Goal: Task Accomplishment & Management: Use online tool/utility

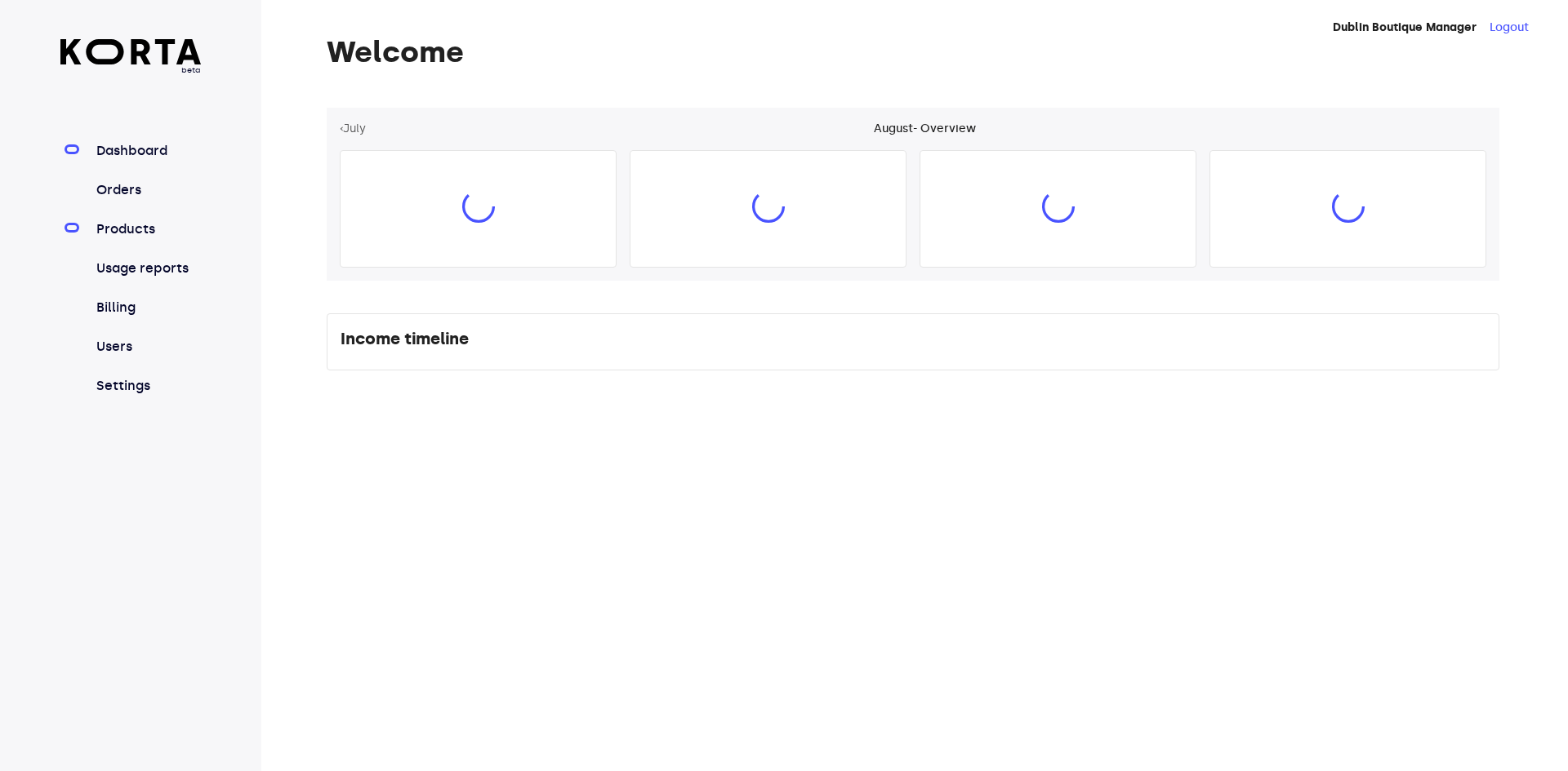
click at [151, 235] on link "Products" at bounding box center [148, 229] width 108 height 20
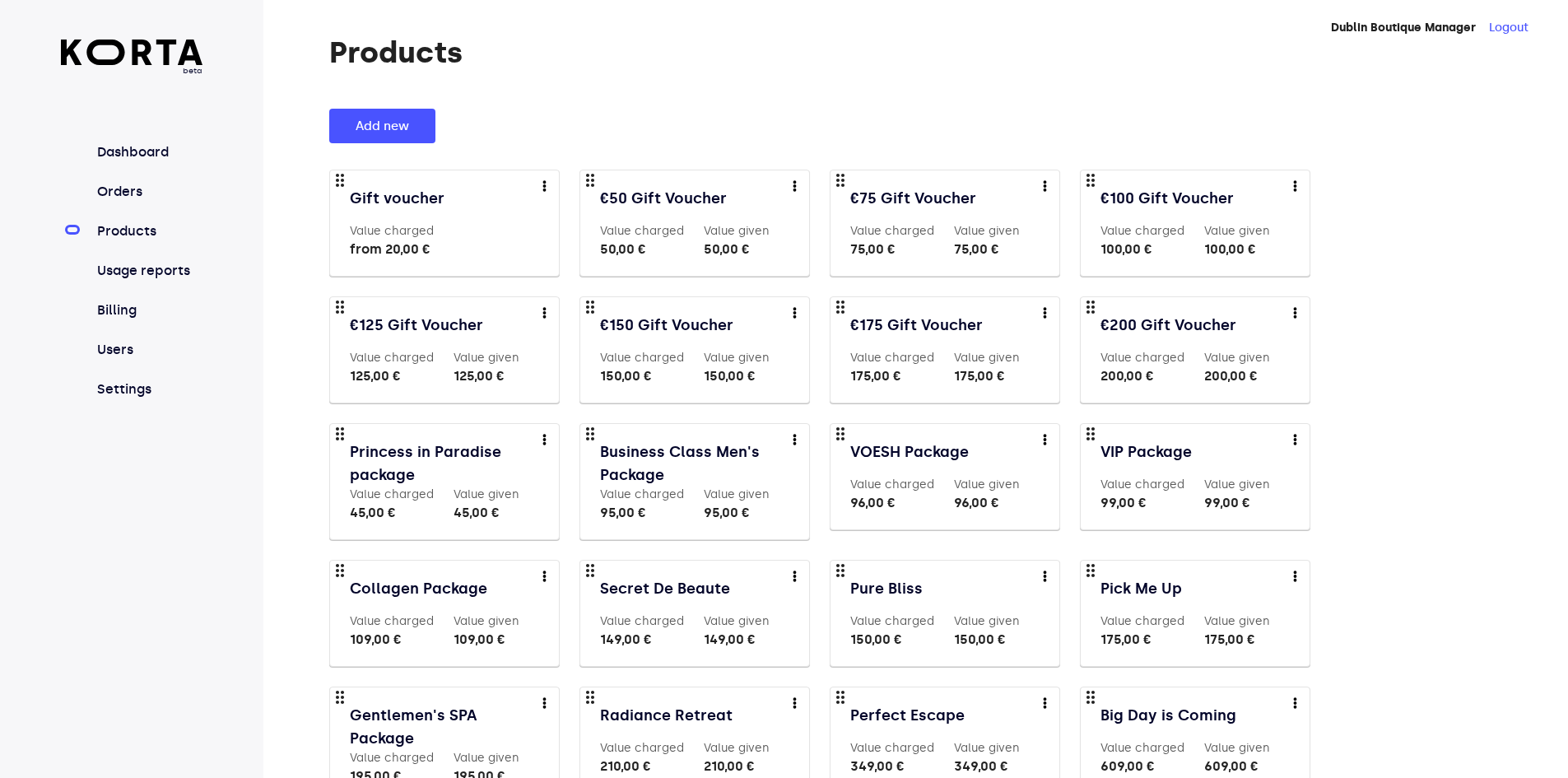
click at [127, 184] on link "Orders" at bounding box center [149, 191] width 109 height 20
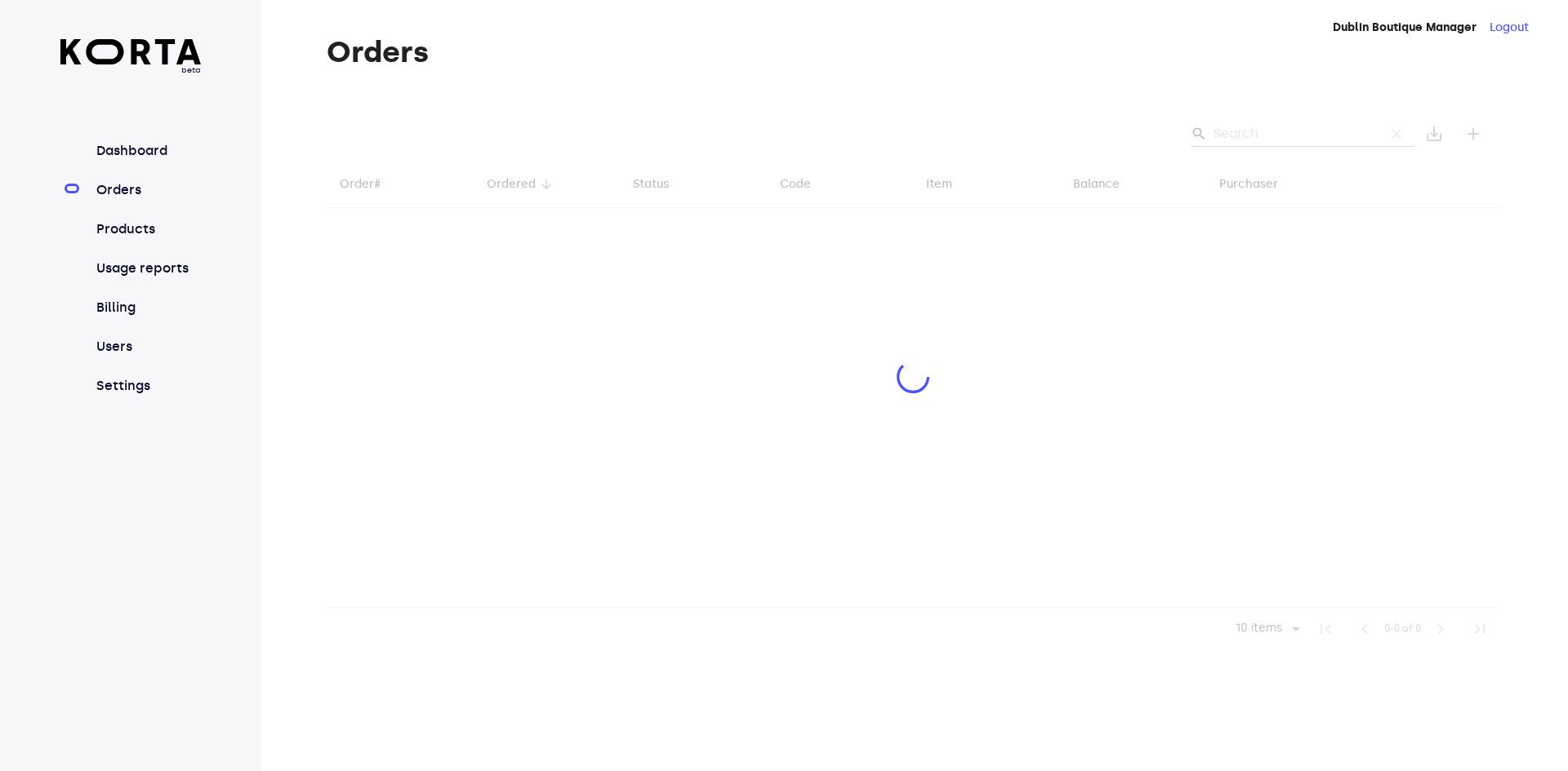
click at [1259, 133] on div at bounding box center [913, 378] width 1172 height 543
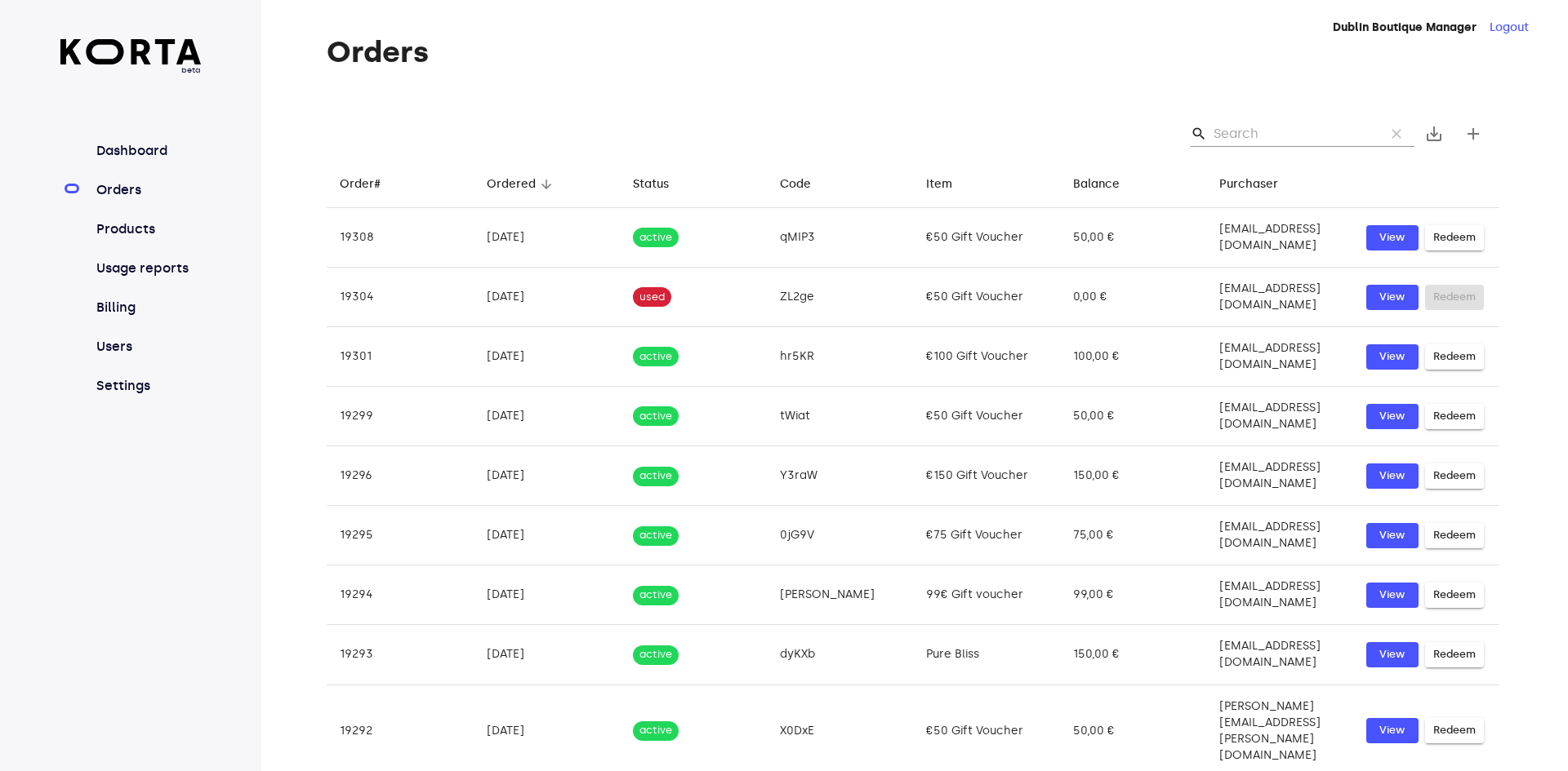
click at [1253, 125] on input "Search" at bounding box center [1292, 134] width 158 height 26
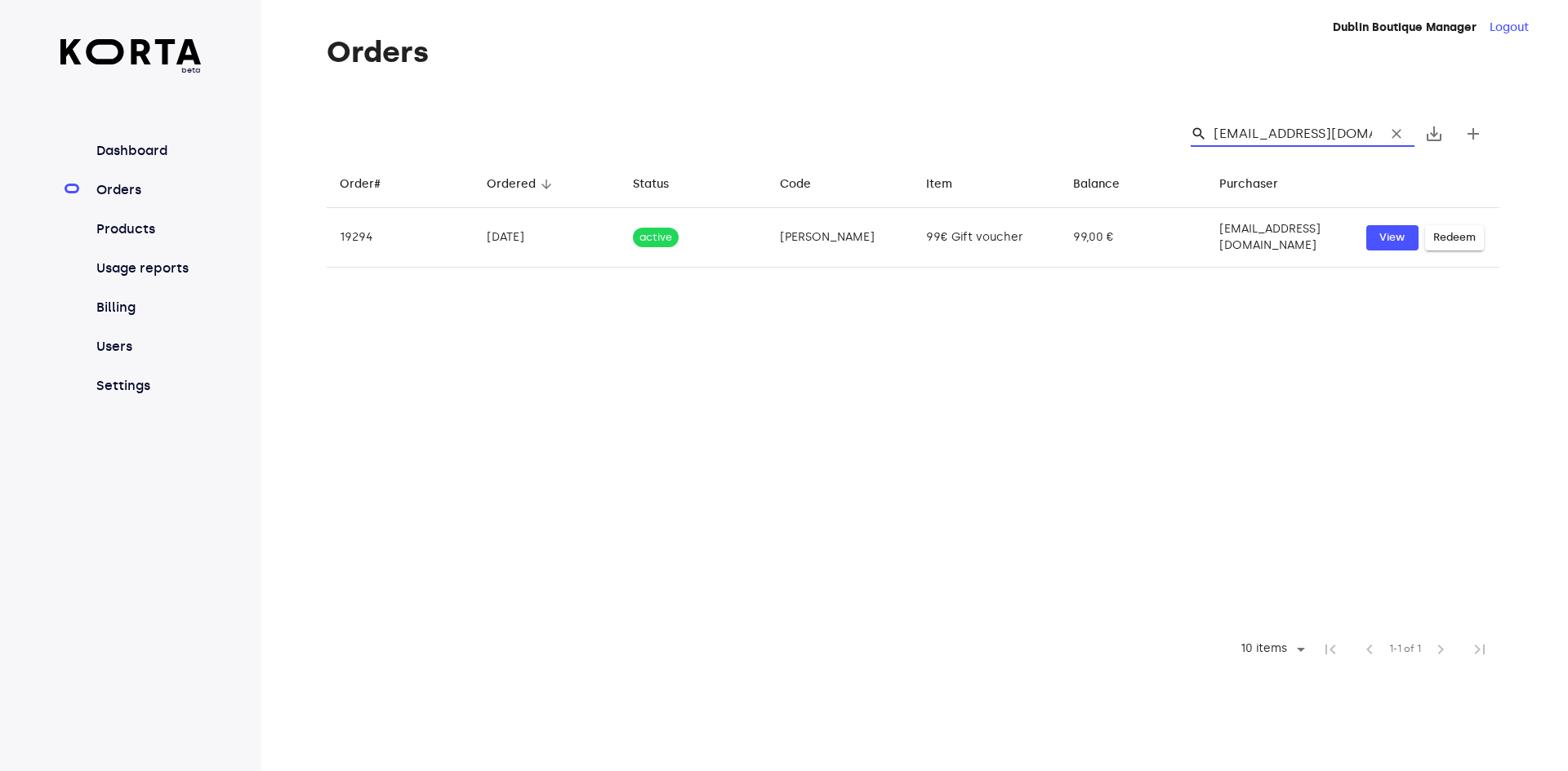
scroll to position [0, 1]
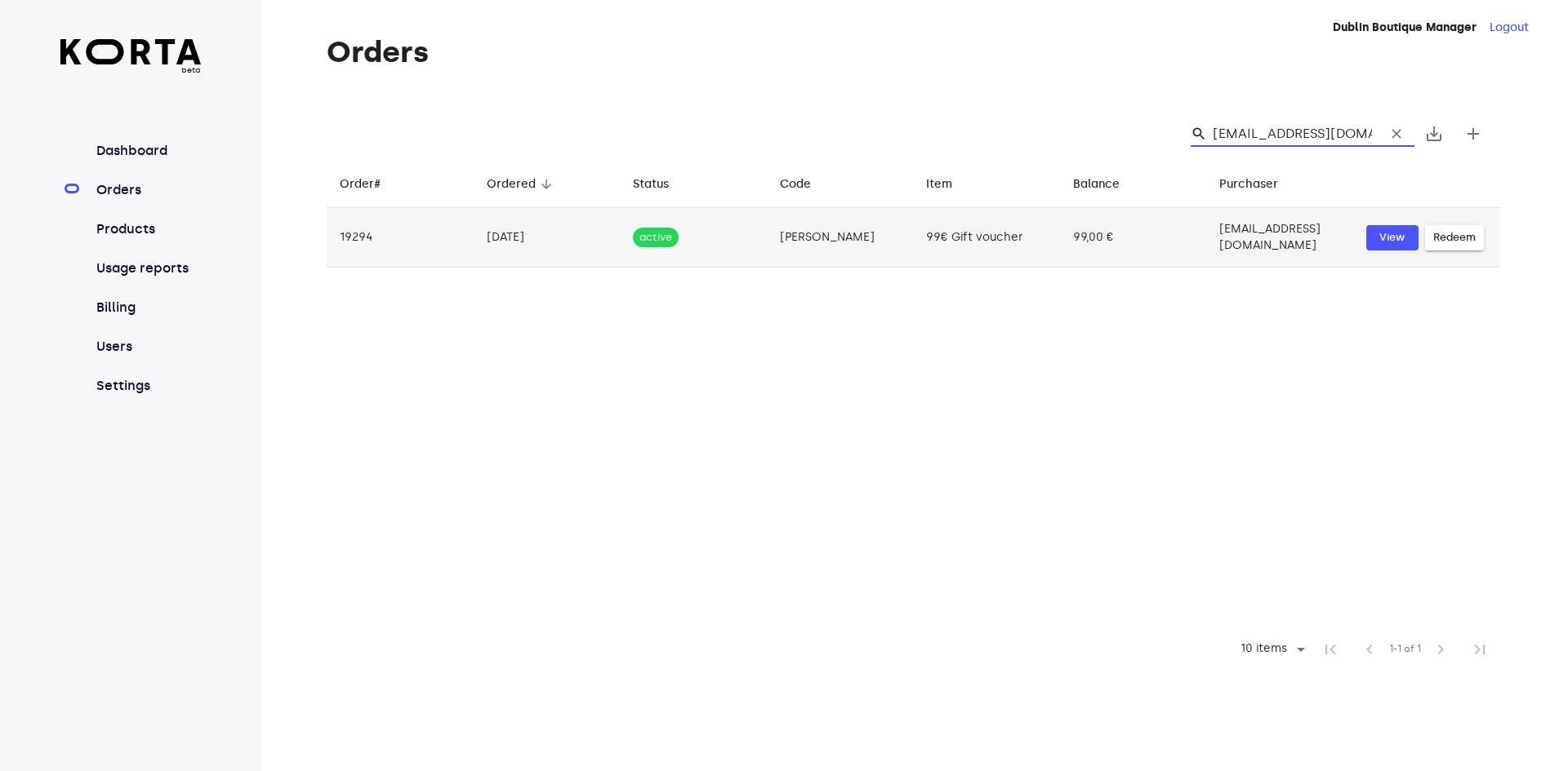
type input "[EMAIL_ADDRESS][DOMAIN_NAME]"
click at [1470, 235] on span "Redeem" at bounding box center [1453, 237] width 42 height 19
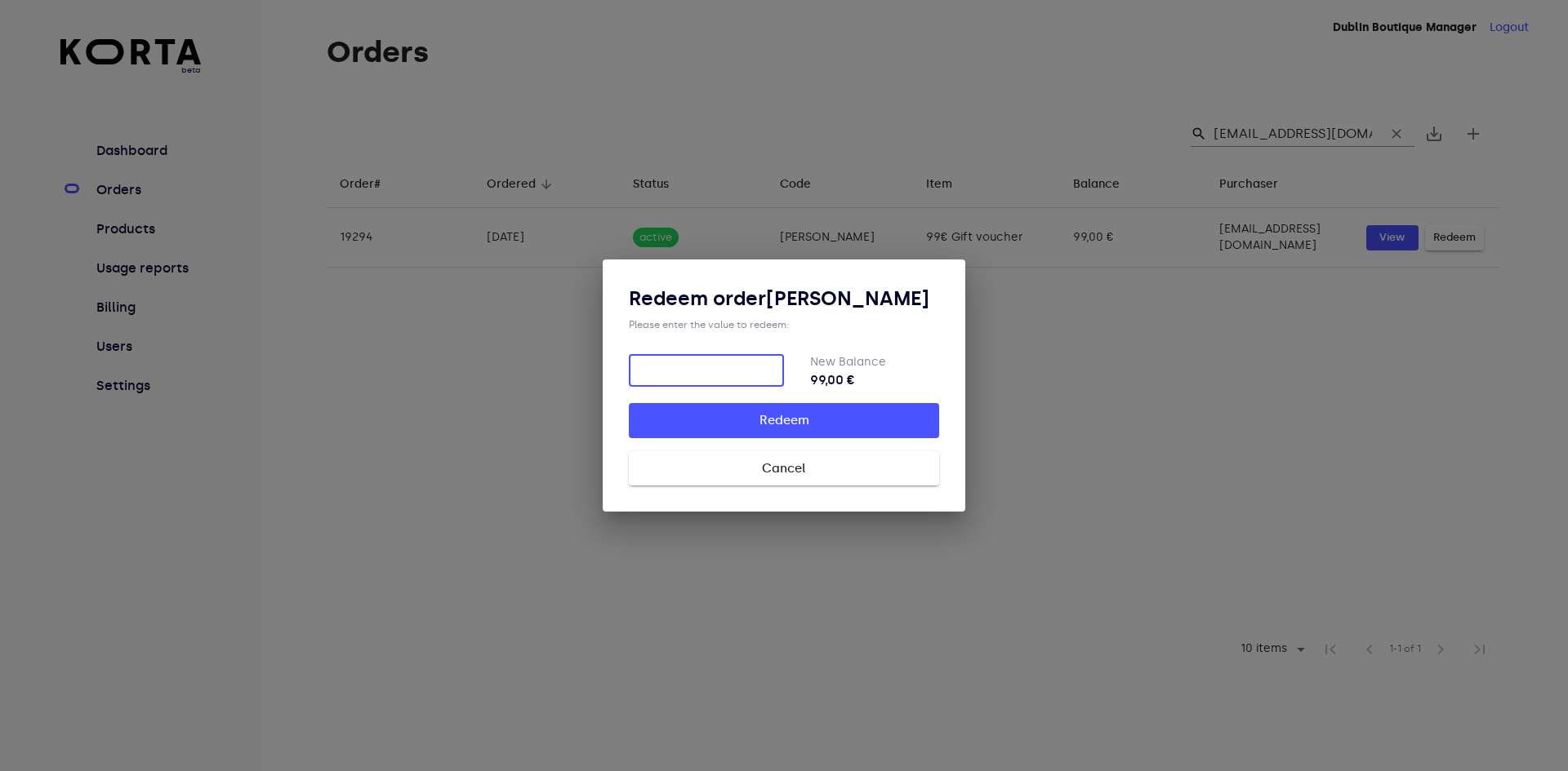
click at [707, 367] on input "number" at bounding box center [706, 370] width 155 height 33
type input "56"
click at [753, 427] on span "Redeem" at bounding box center [784, 420] width 258 height 21
